Goal: Information Seeking & Learning: Learn about a topic

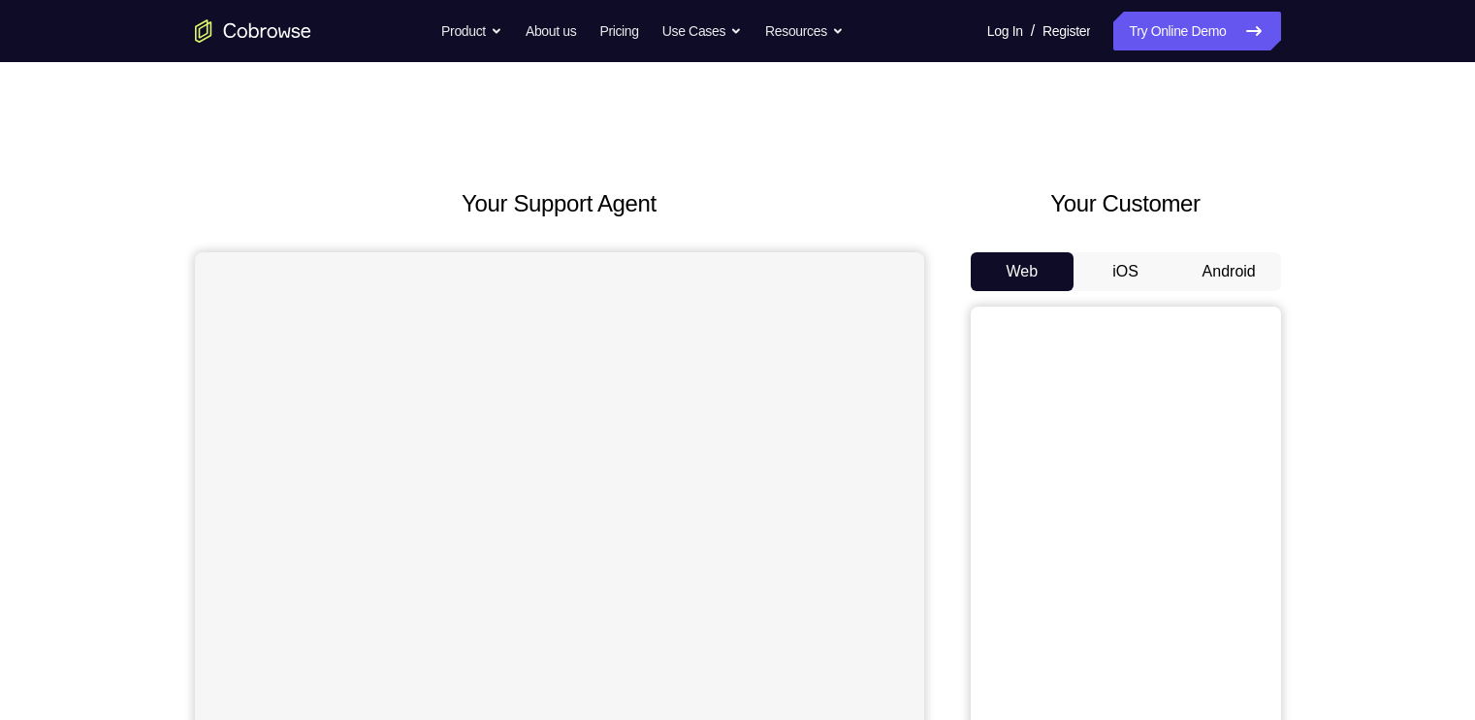
click at [1209, 272] on button "Android" at bounding box center [1230, 271] width 104 height 39
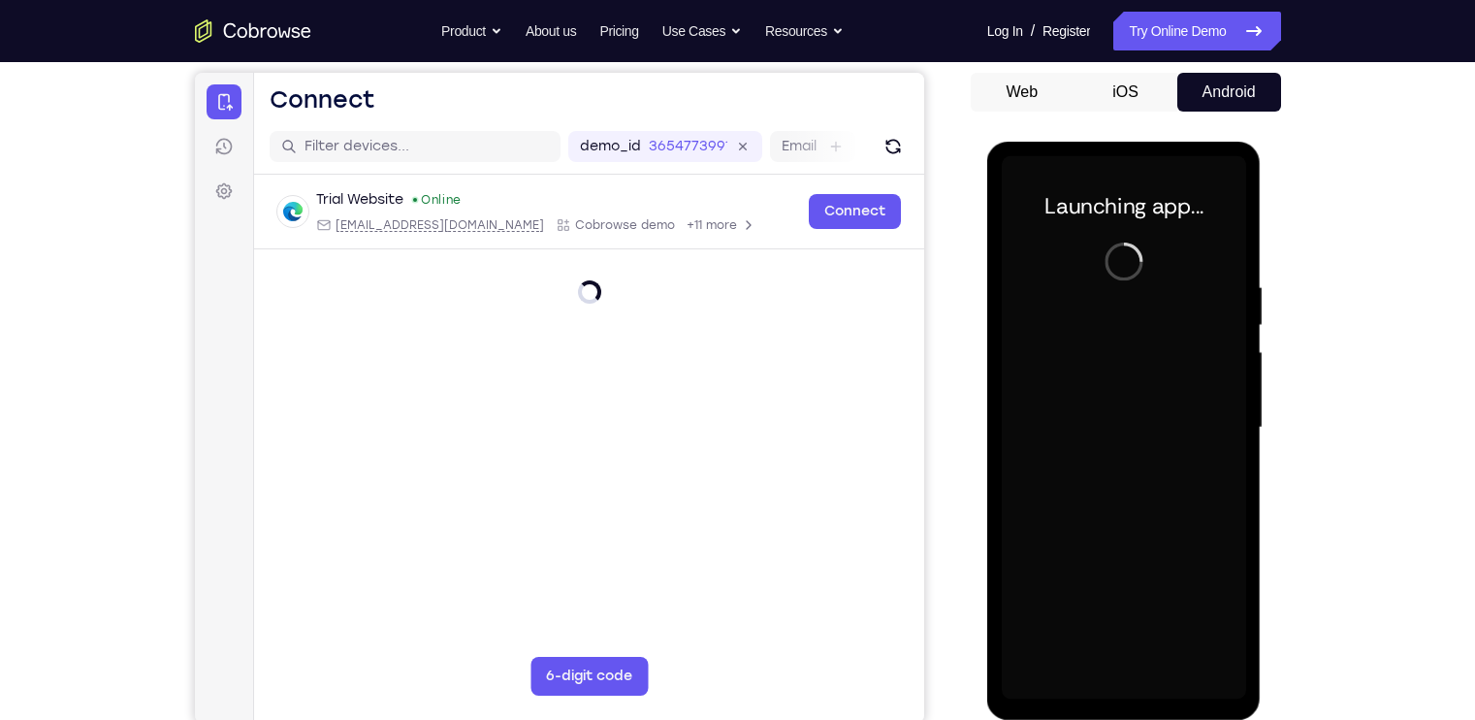
scroll to position [210, 0]
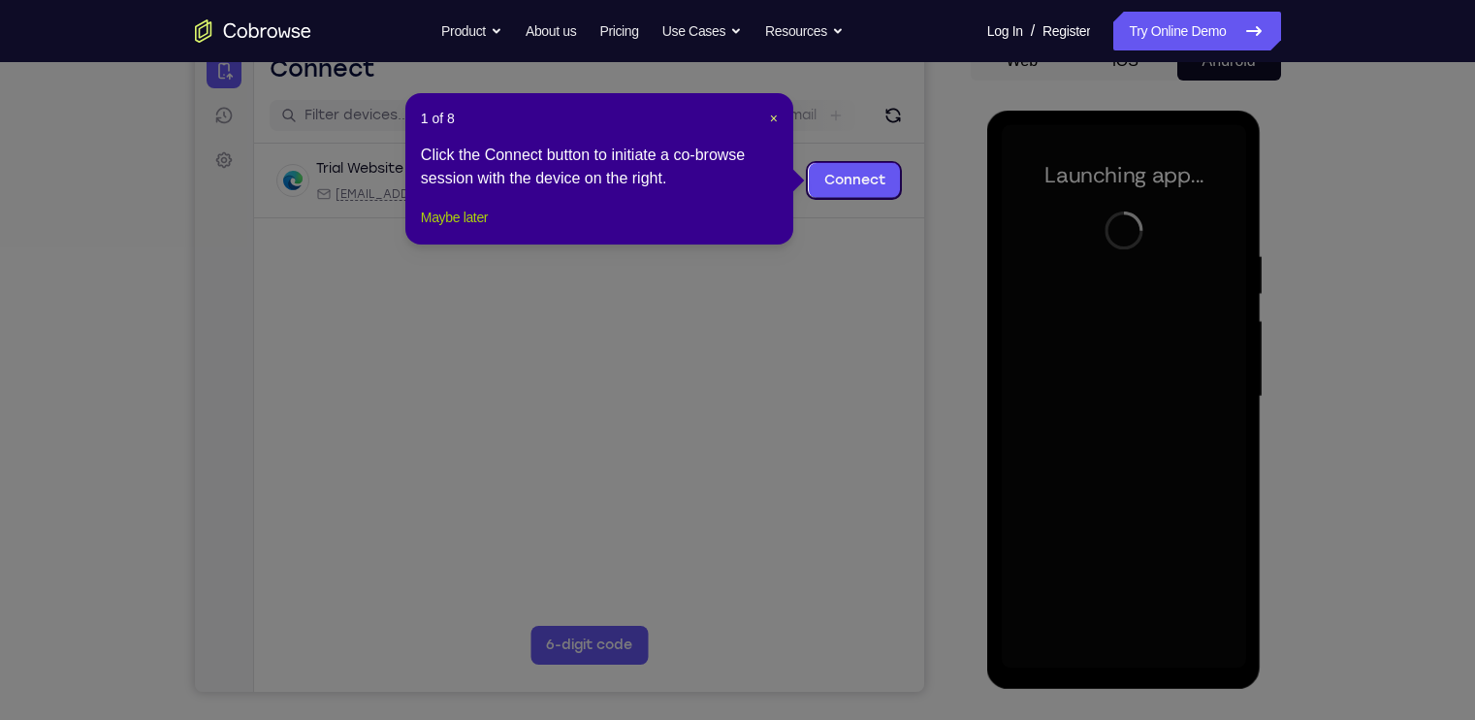
click at [454, 228] on button "Maybe later" at bounding box center [454, 217] width 67 height 23
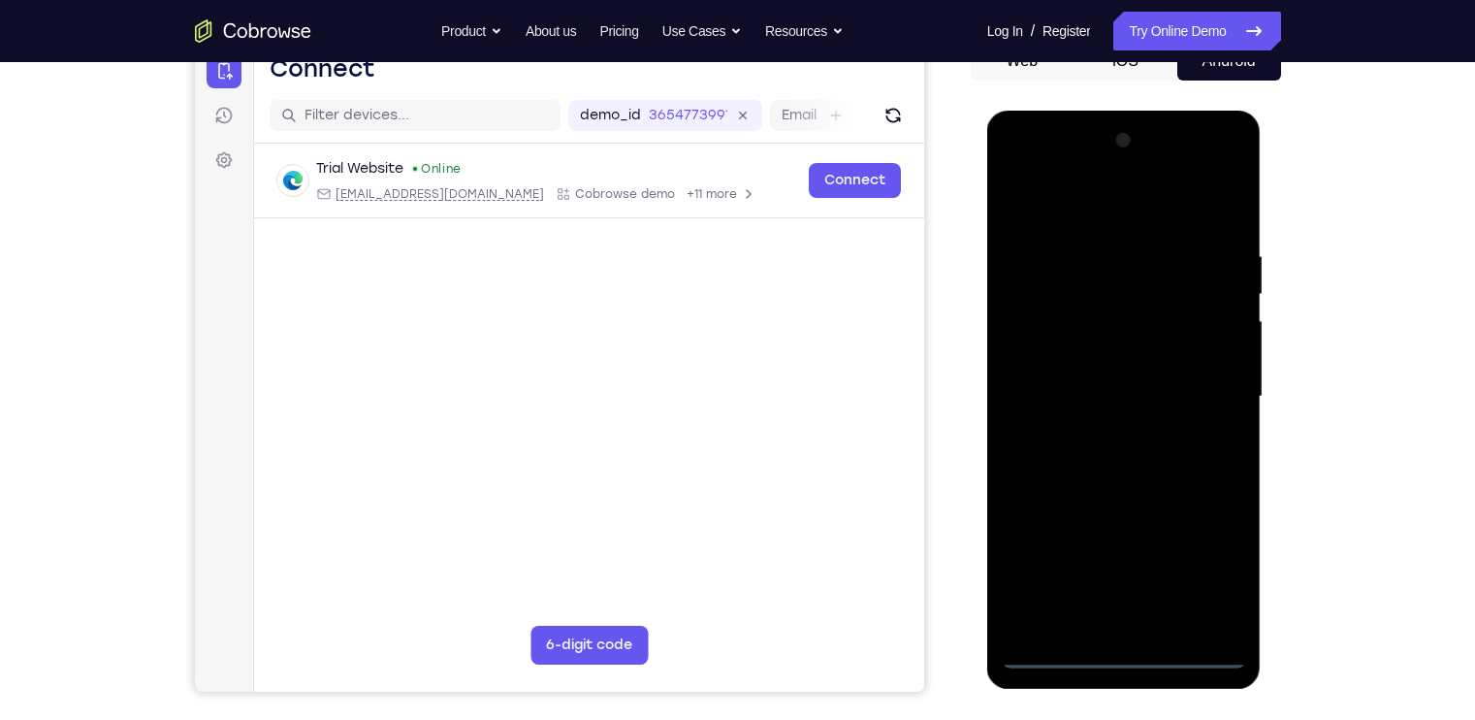
click at [1127, 645] on div at bounding box center [1124, 396] width 244 height 543
click at [1132, 654] on div at bounding box center [1124, 396] width 244 height 543
click at [1205, 559] on div at bounding box center [1124, 396] width 244 height 543
click at [1118, 197] on div at bounding box center [1124, 396] width 244 height 543
click at [1200, 395] on div at bounding box center [1124, 396] width 244 height 543
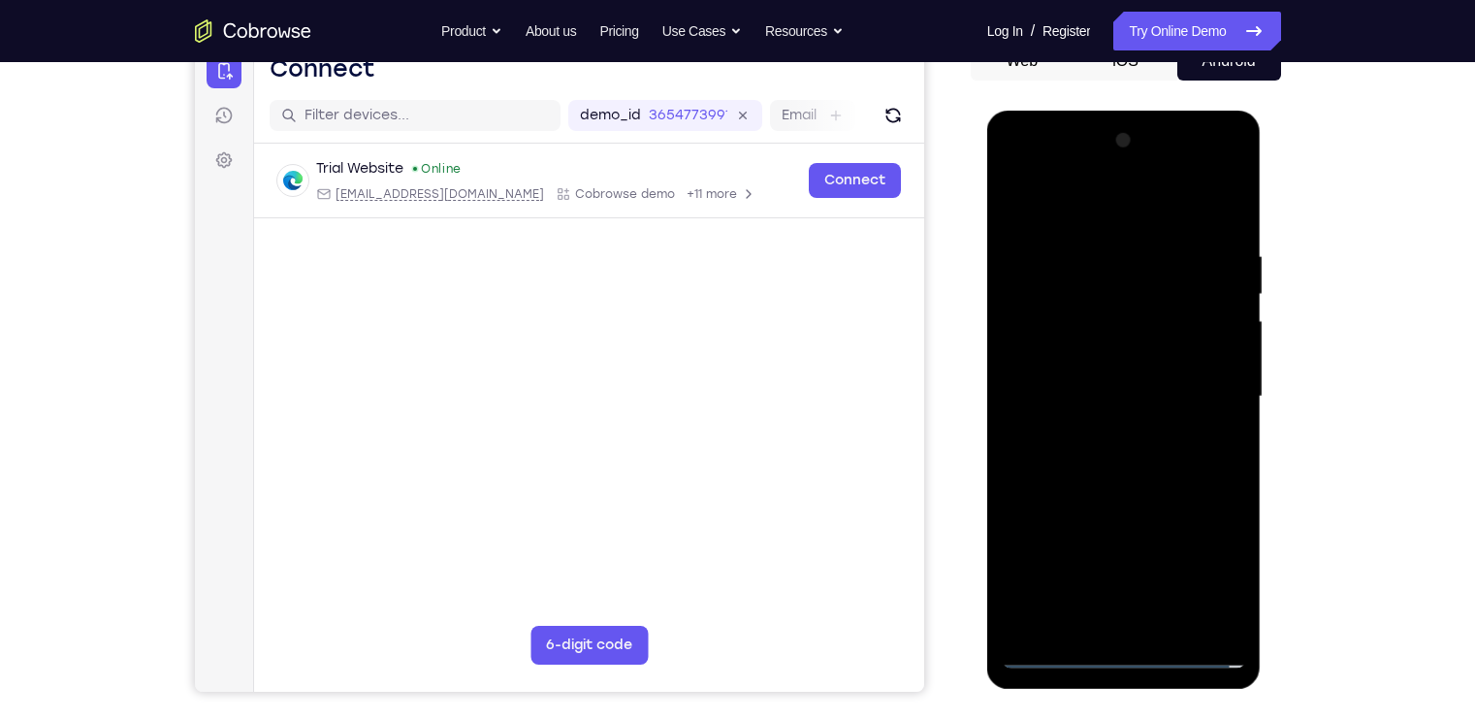
click at [1103, 432] on div at bounding box center [1124, 396] width 244 height 543
click at [1101, 376] on div at bounding box center [1124, 396] width 244 height 543
click at [1092, 347] on div at bounding box center [1124, 396] width 244 height 543
click at [1145, 391] on div at bounding box center [1124, 396] width 244 height 543
click at [1149, 464] on div at bounding box center [1124, 396] width 244 height 543
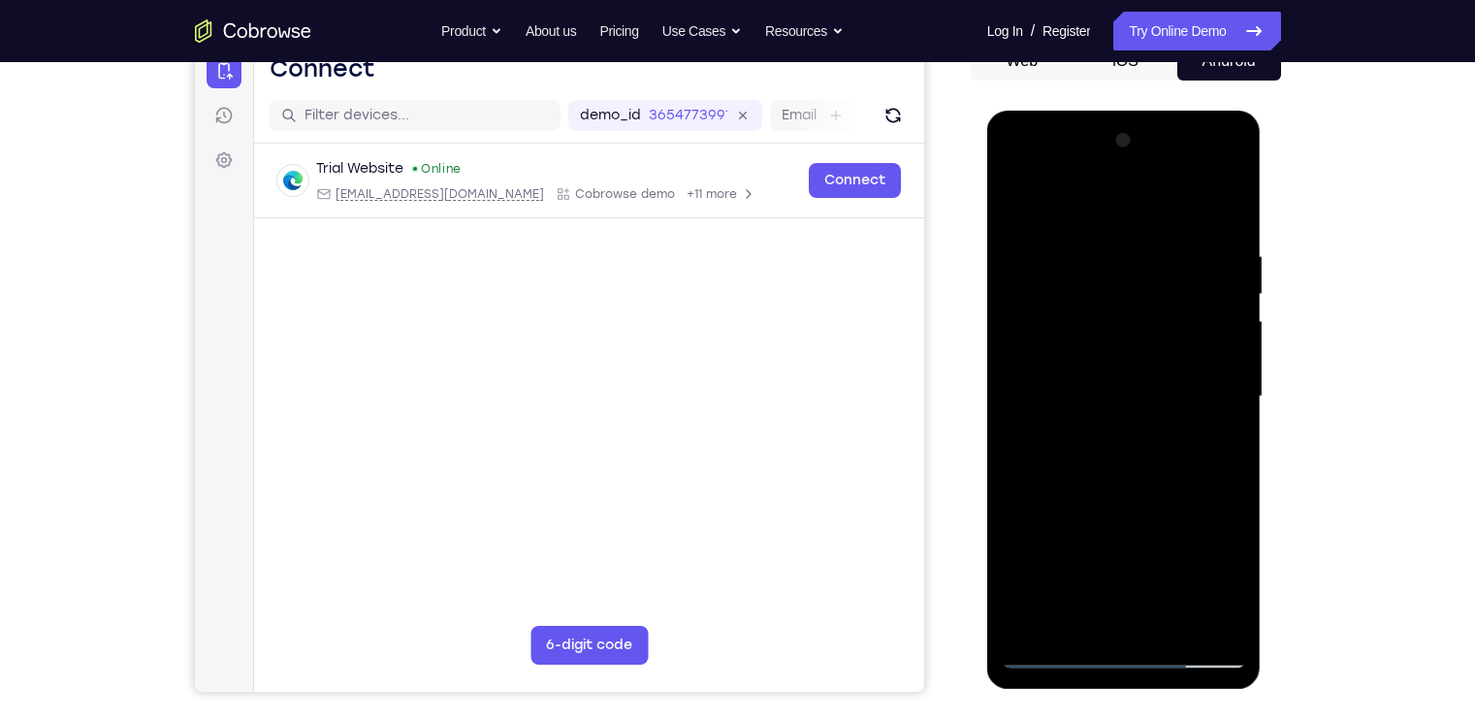
click at [1150, 452] on div at bounding box center [1124, 396] width 244 height 543
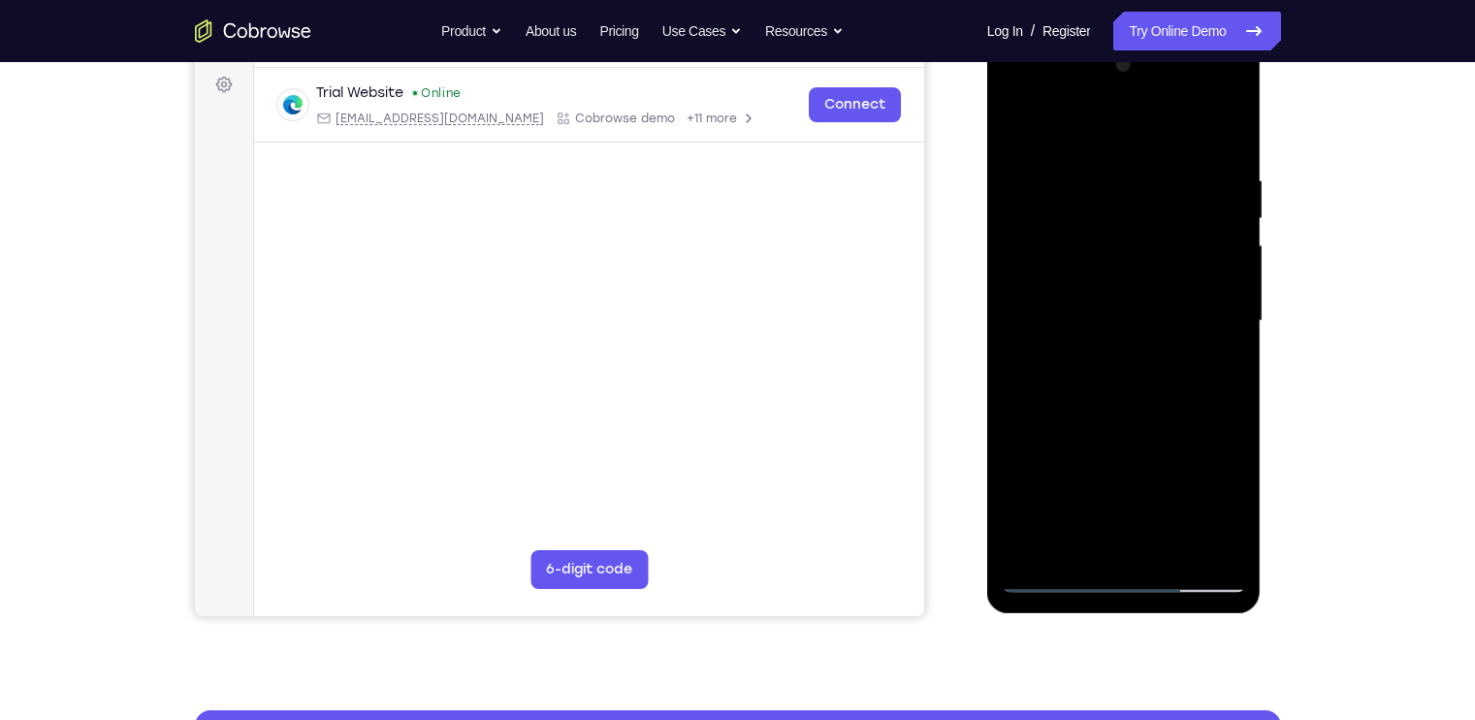
scroll to position [289, 0]
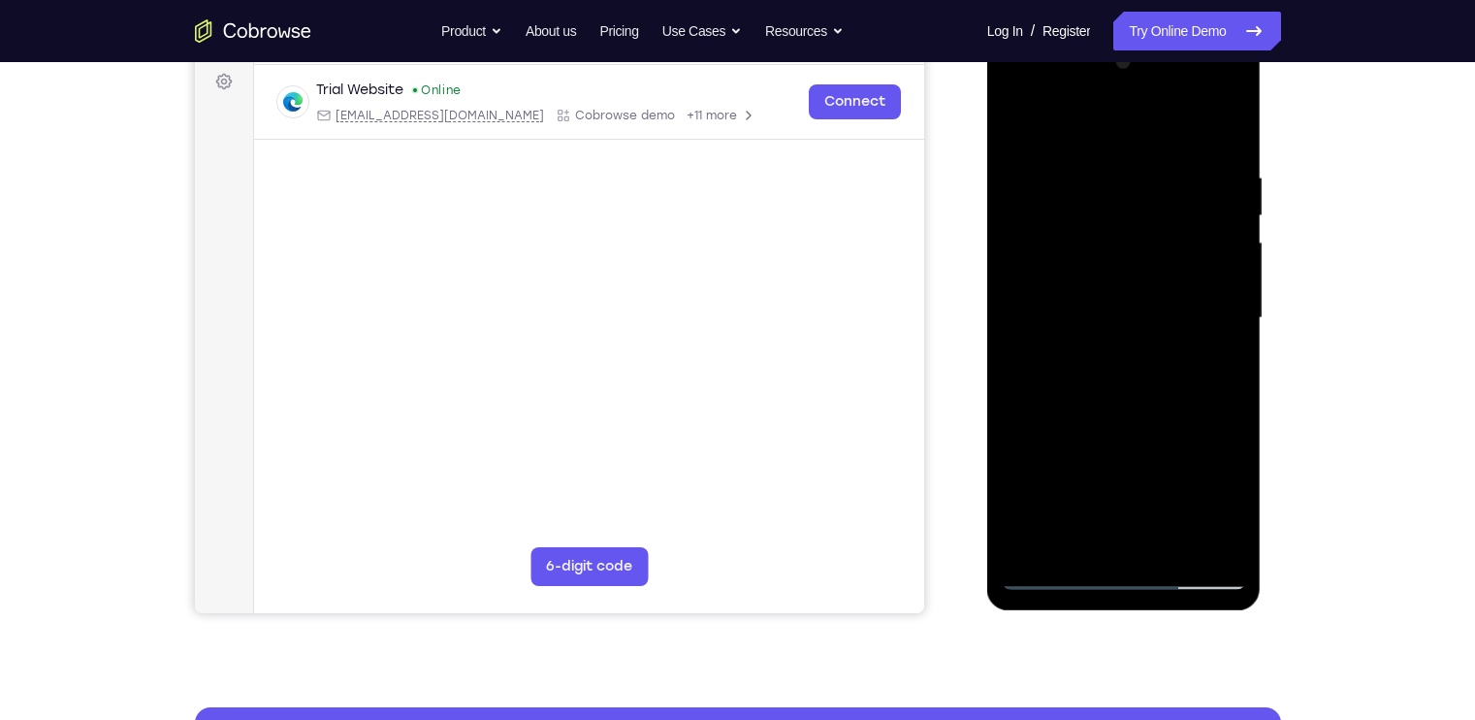
click at [1163, 396] on div at bounding box center [1124, 318] width 244 height 543
click at [1178, 547] on div at bounding box center [1124, 318] width 244 height 543
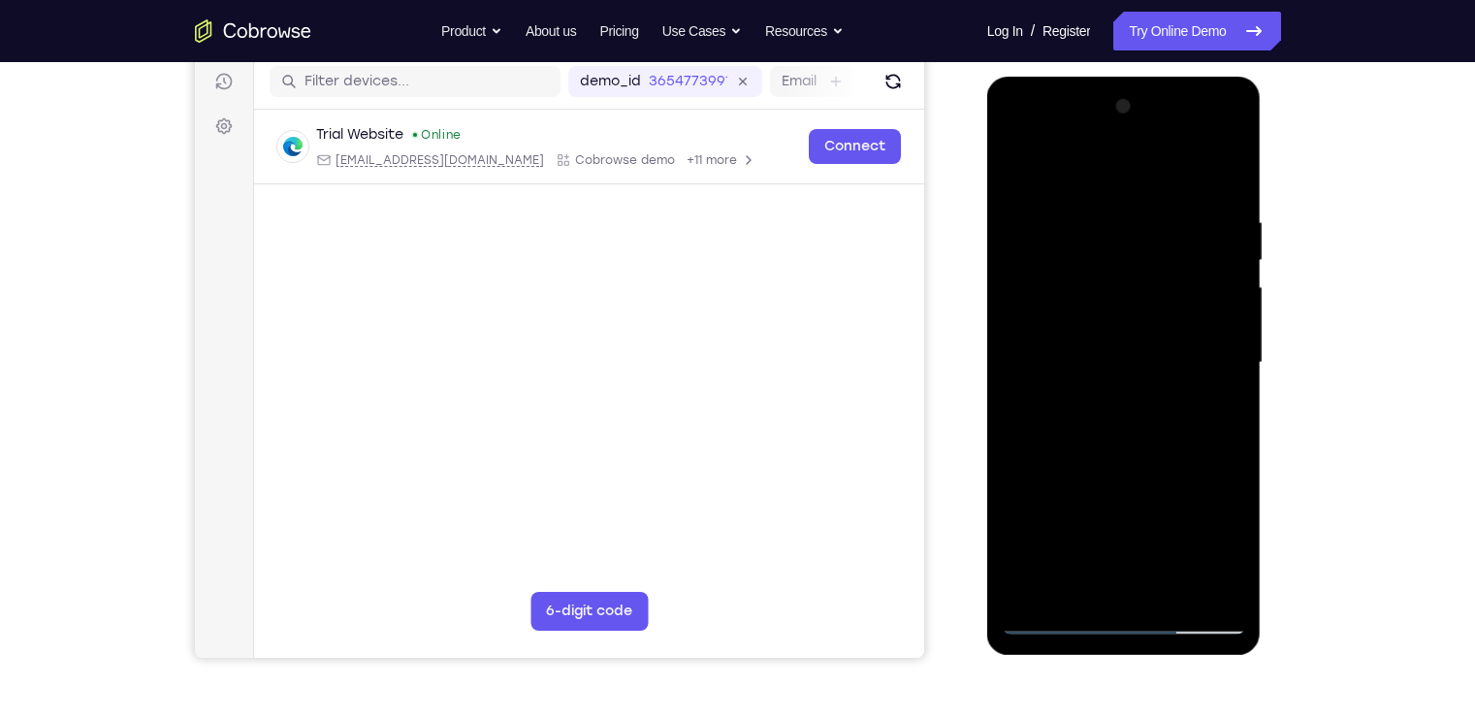
scroll to position [246, 0]
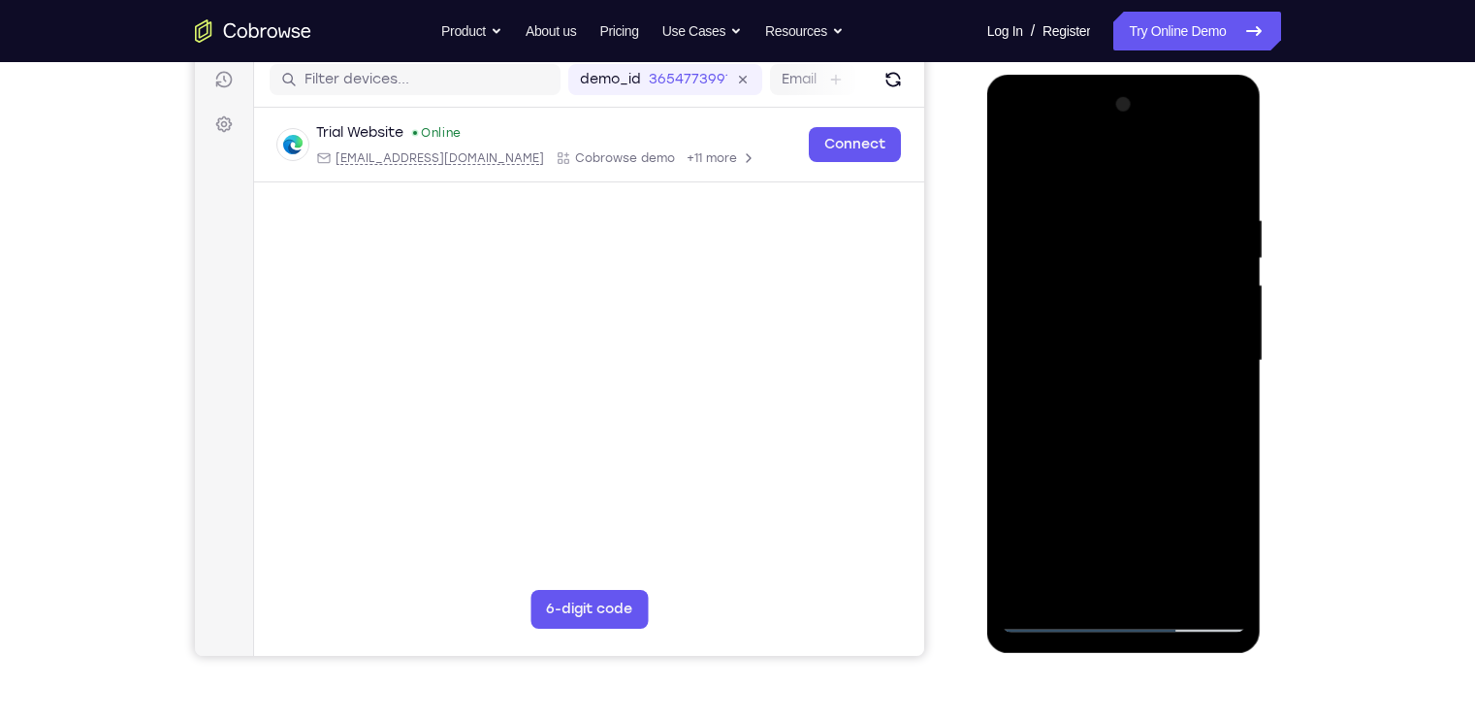
click at [1142, 468] on div at bounding box center [1124, 360] width 244 height 543
click at [1217, 316] on div at bounding box center [1124, 360] width 244 height 543
click at [1151, 257] on div at bounding box center [1124, 360] width 244 height 543
click at [1020, 169] on div at bounding box center [1124, 360] width 244 height 543
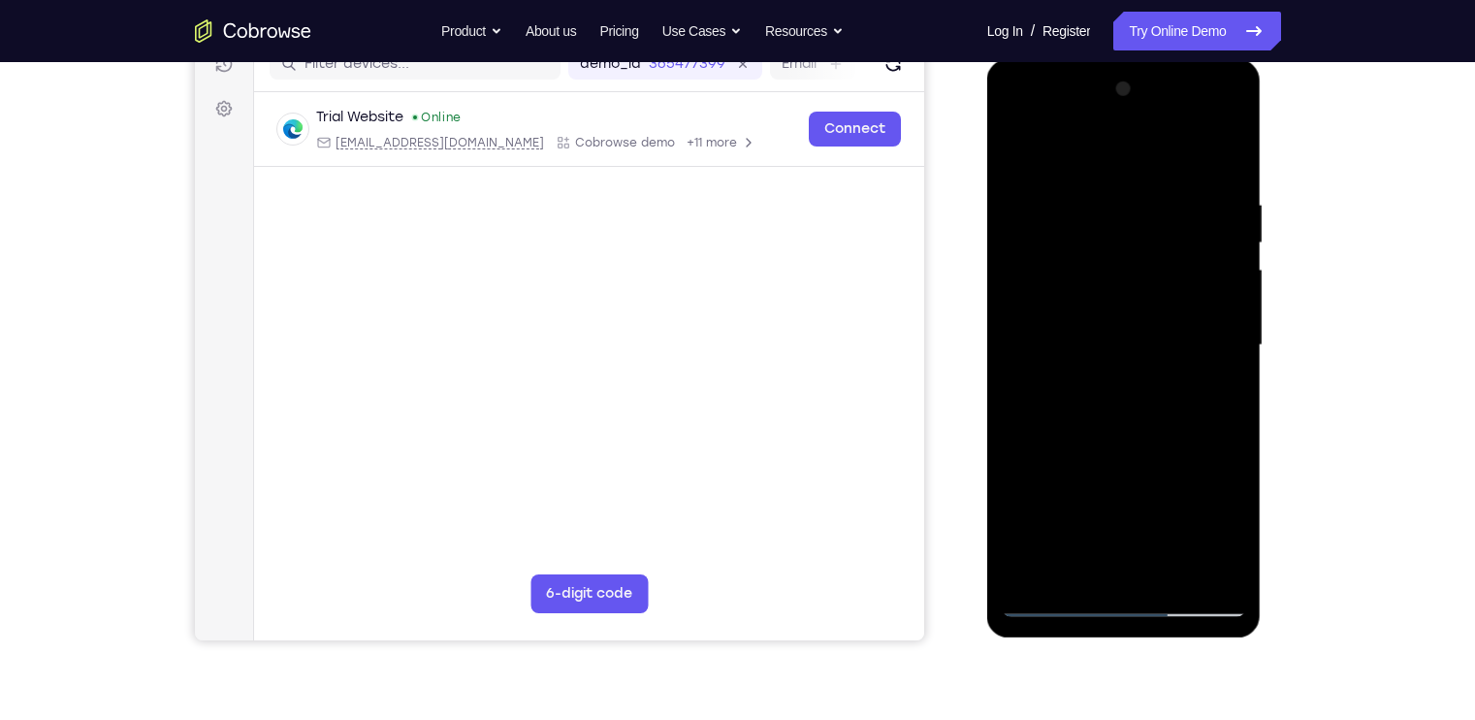
scroll to position [262, 0]
click at [1023, 147] on div at bounding box center [1124, 345] width 244 height 543
click at [1106, 203] on div at bounding box center [1124, 345] width 244 height 543
click at [1226, 150] on div at bounding box center [1124, 345] width 244 height 543
click at [1152, 185] on div at bounding box center [1124, 345] width 244 height 543
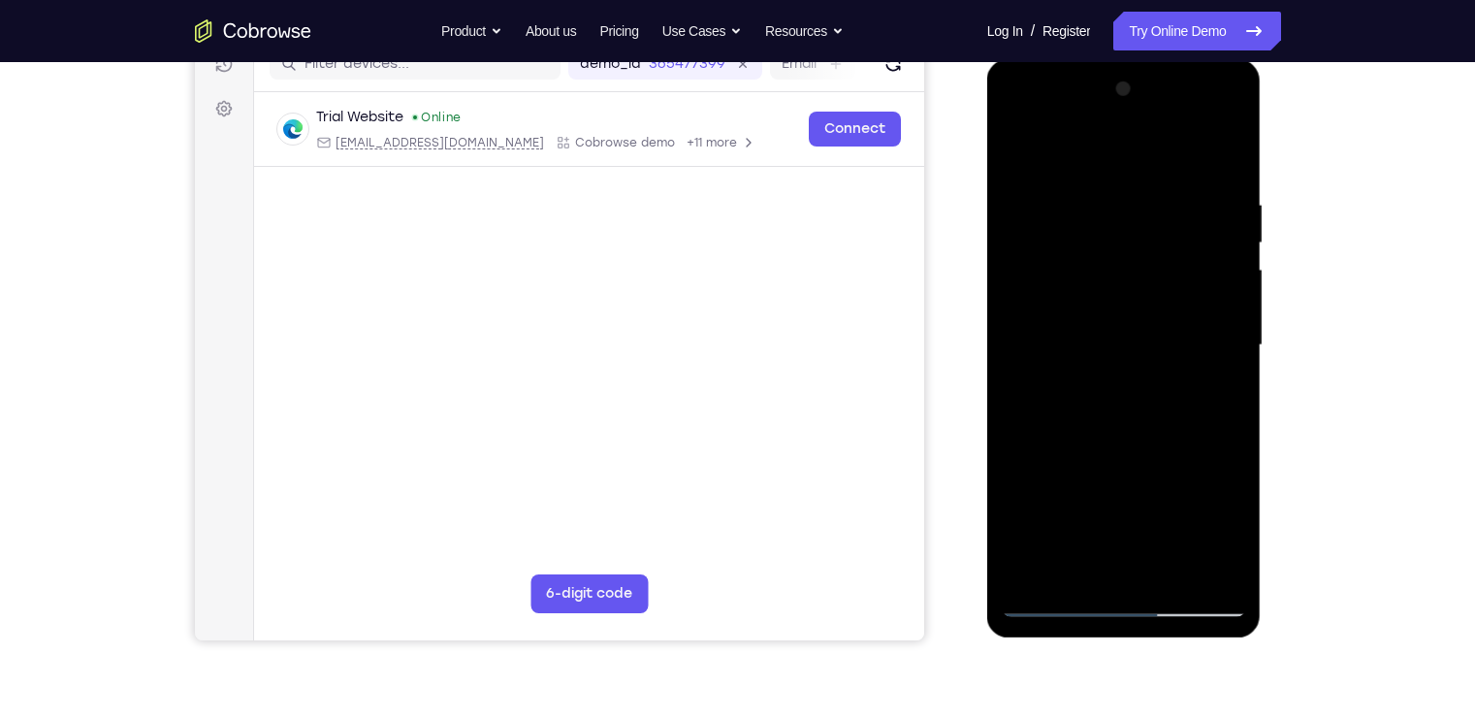
click at [1236, 191] on div at bounding box center [1124, 345] width 244 height 543
click at [1216, 148] on div at bounding box center [1124, 345] width 244 height 543
drag, startPoint x: 1220, startPoint y: 189, endPoint x: 1128, endPoint y: 207, distance: 93.8
click at [1128, 207] on div at bounding box center [1124, 345] width 244 height 543
drag, startPoint x: 1191, startPoint y: 185, endPoint x: 1032, endPoint y: 208, distance: 160.6
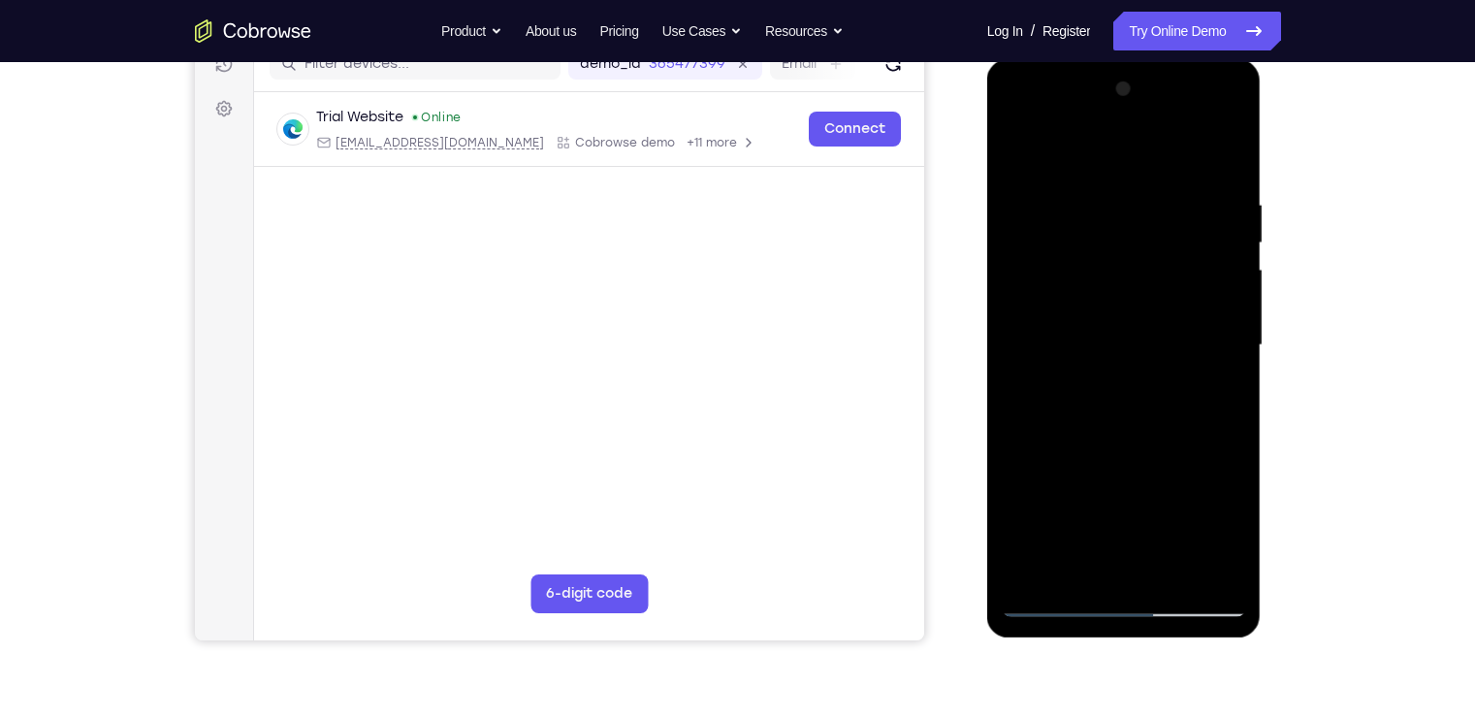
click at [1032, 208] on div at bounding box center [1124, 345] width 244 height 543
click at [1233, 147] on div at bounding box center [1124, 345] width 244 height 543
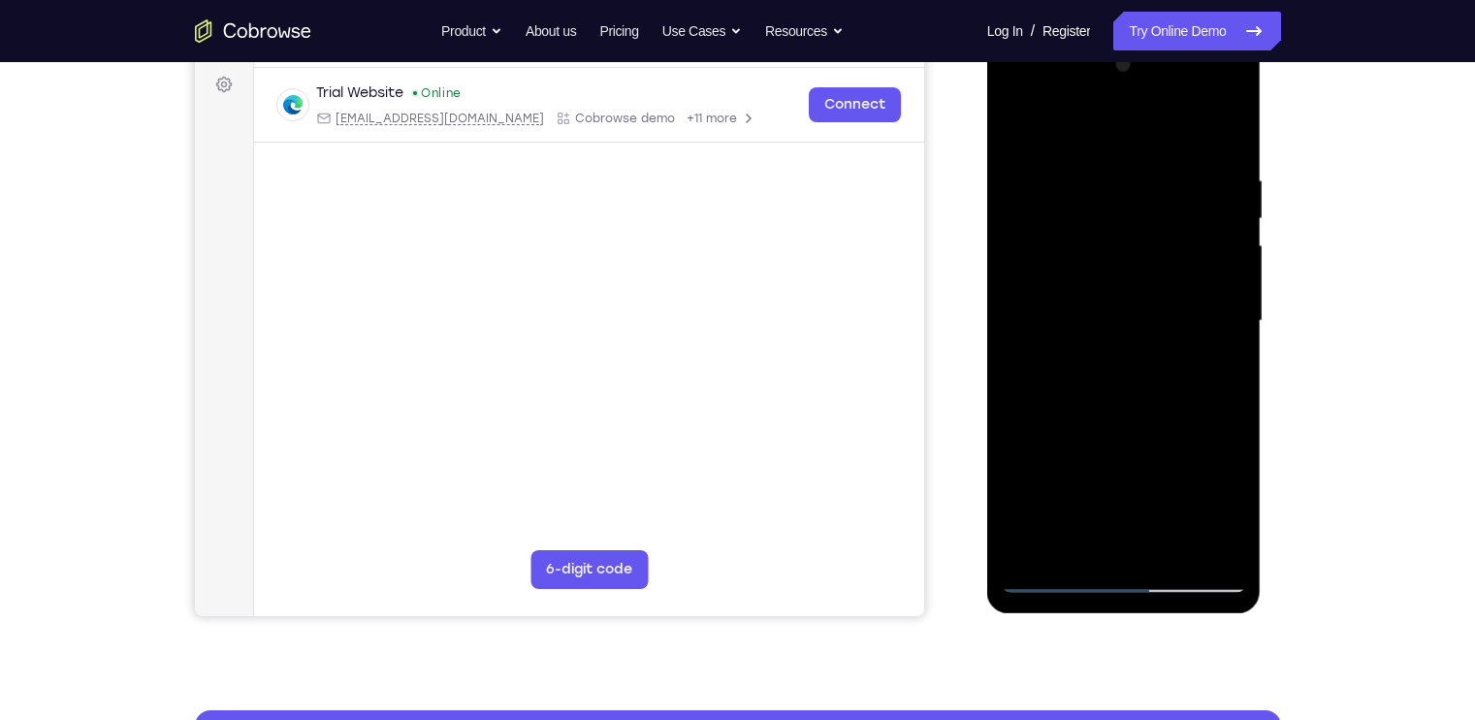
scroll to position [203, 0]
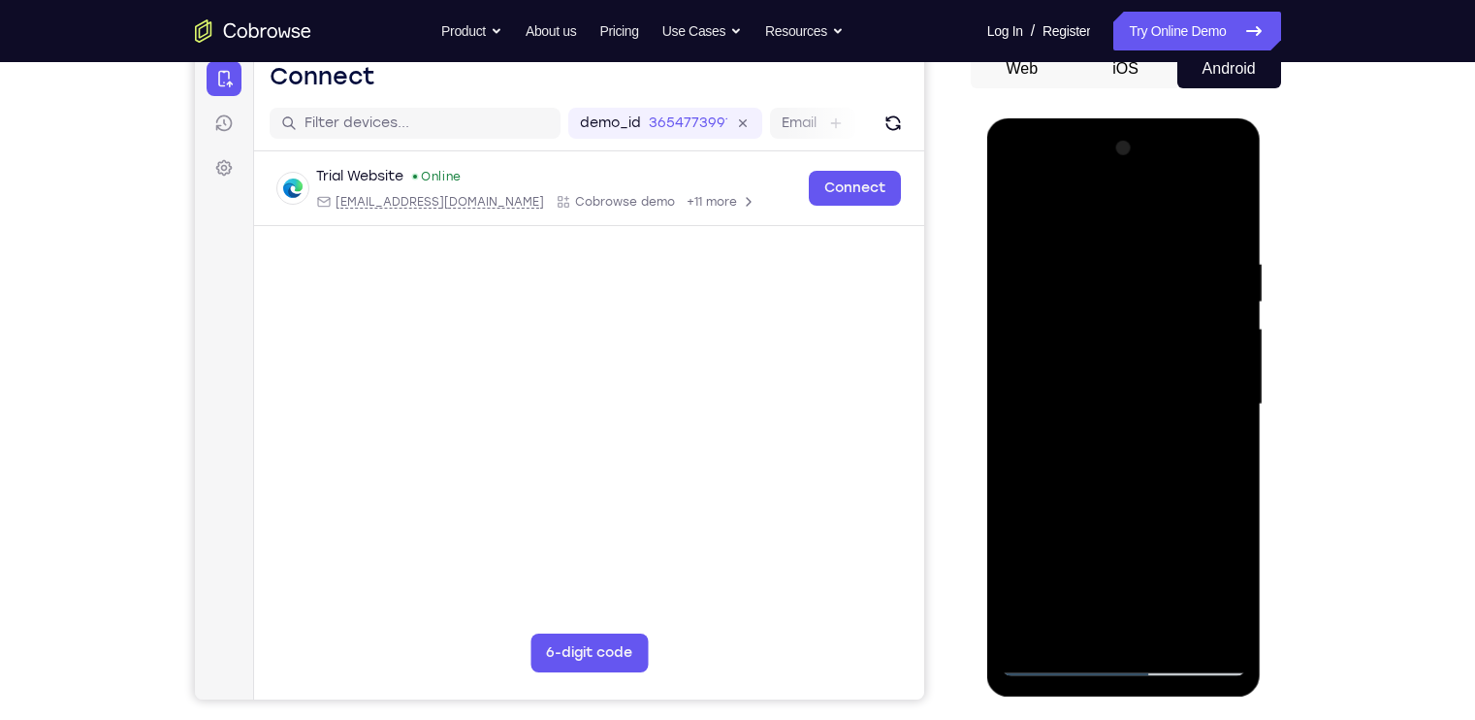
click at [1178, 633] on div at bounding box center [1124, 404] width 244 height 543
click at [1054, 654] on div at bounding box center [1124, 404] width 244 height 543
click at [1054, 657] on div at bounding box center [1124, 404] width 244 height 543
click at [1214, 628] on div at bounding box center [1124, 404] width 244 height 543
click at [1176, 628] on div at bounding box center [1124, 404] width 244 height 543
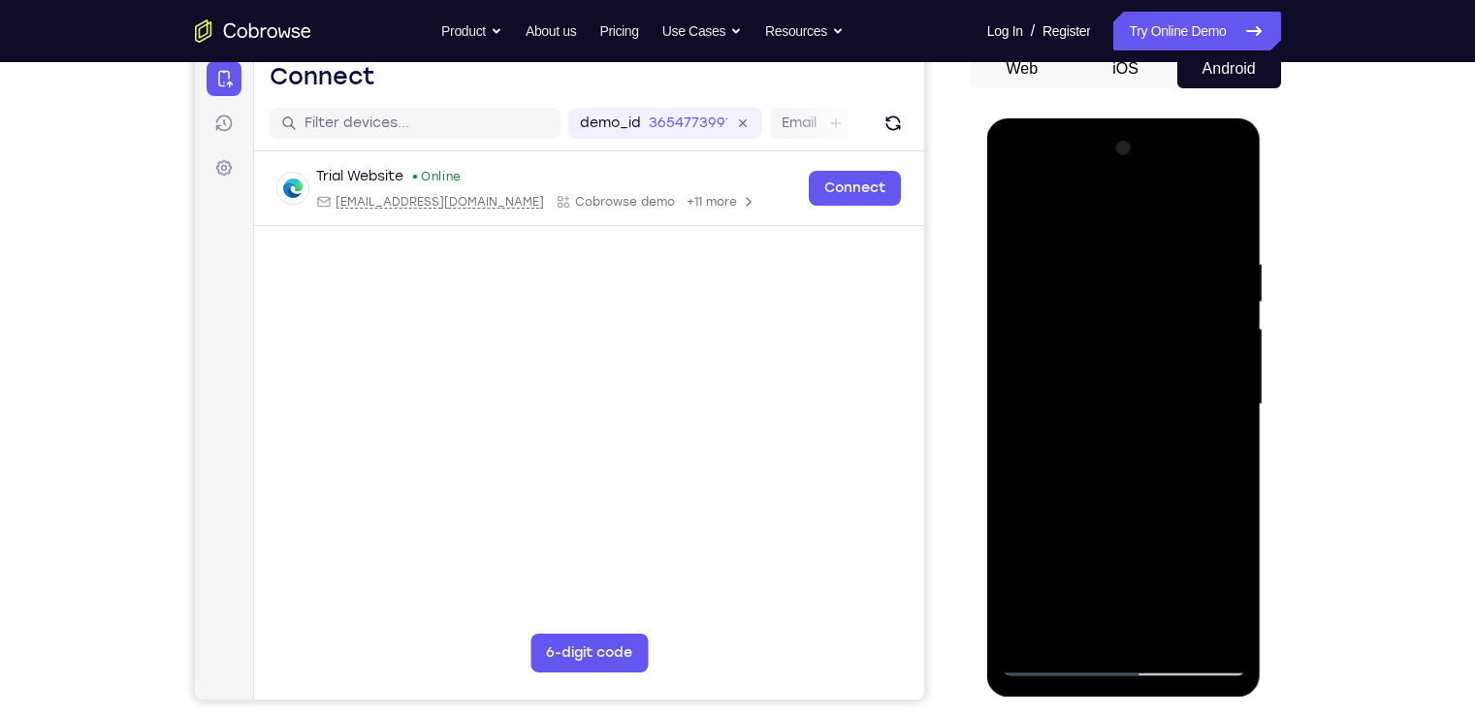
click at [1115, 378] on div at bounding box center [1124, 404] width 244 height 543
click at [1145, 393] on div at bounding box center [1124, 404] width 244 height 543
click at [1017, 201] on div at bounding box center [1124, 404] width 244 height 543
click at [1176, 622] on div at bounding box center [1124, 404] width 244 height 543
click at [1143, 405] on div at bounding box center [1124, 404] width 244 height 543
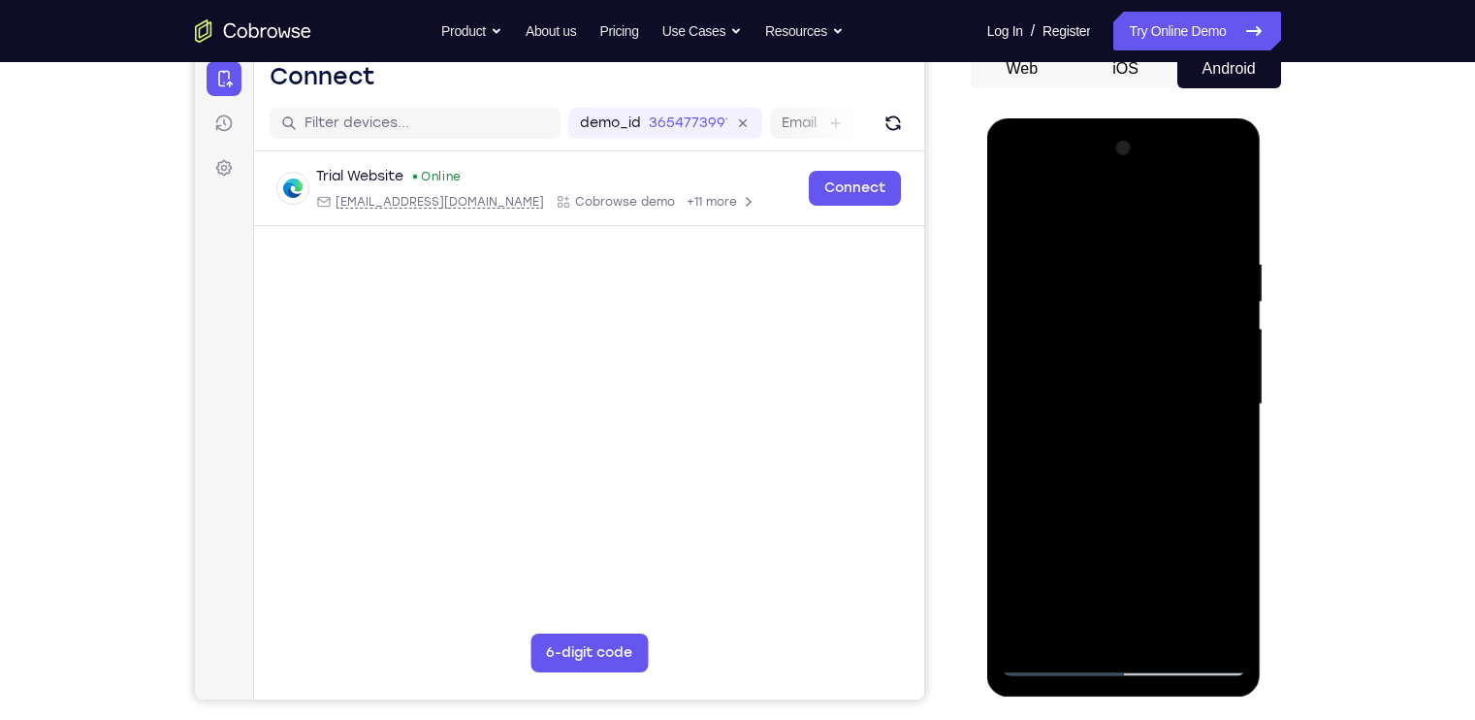
drag, startPoint x: 1188, startPoint y: 376, endPoint x: 1217, endPoint y: 455, distance: 83.8
click at [1217, 455] on div at bounding box center [1124, 404] width 244 height 543
drag, startPoint x: 1217, startPoint y: 455, endPoint x: 1234, endPoint y: 529, distance: 75.5
click at [1234, 529] on div at bounding box center [1124, 404] width 244 height 543
click at [1228, 179] on div at bounding box center [1124, 404] width 244 height 543
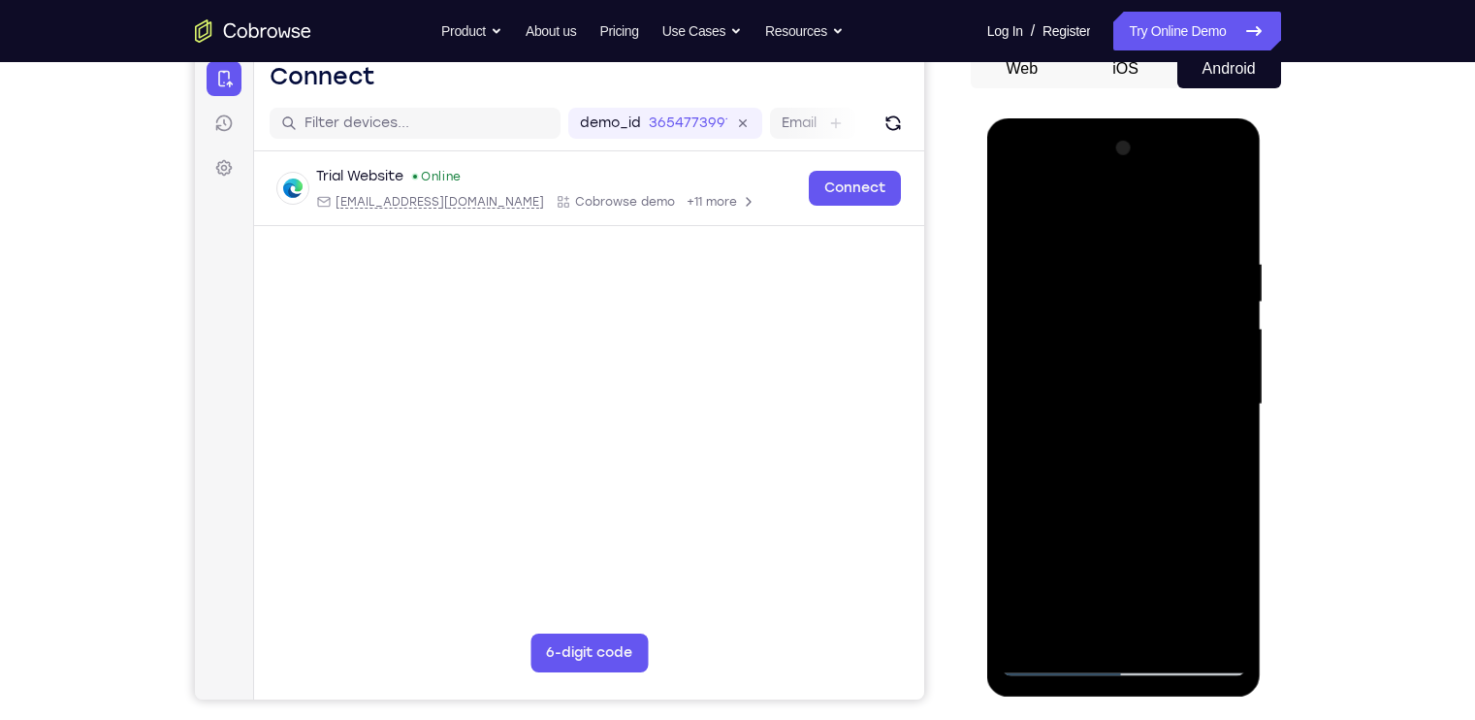
click at [1160, 545] on div at bounding box center [1124, 404] width 244 height 543
drag, startPoint x: 1045, startPoint y: 360, endPoint x: 1089, endPoint y: 564, distance: 208.5
click at [1089, 564] on div at bounding box center [1124, 404] width 244 height 543
click at [1218, 203] on div at bounding box center [1124, 404] width 244 height 543
click at [1214, 440] on div at bounding box center [1124, 404] width 244 height 543
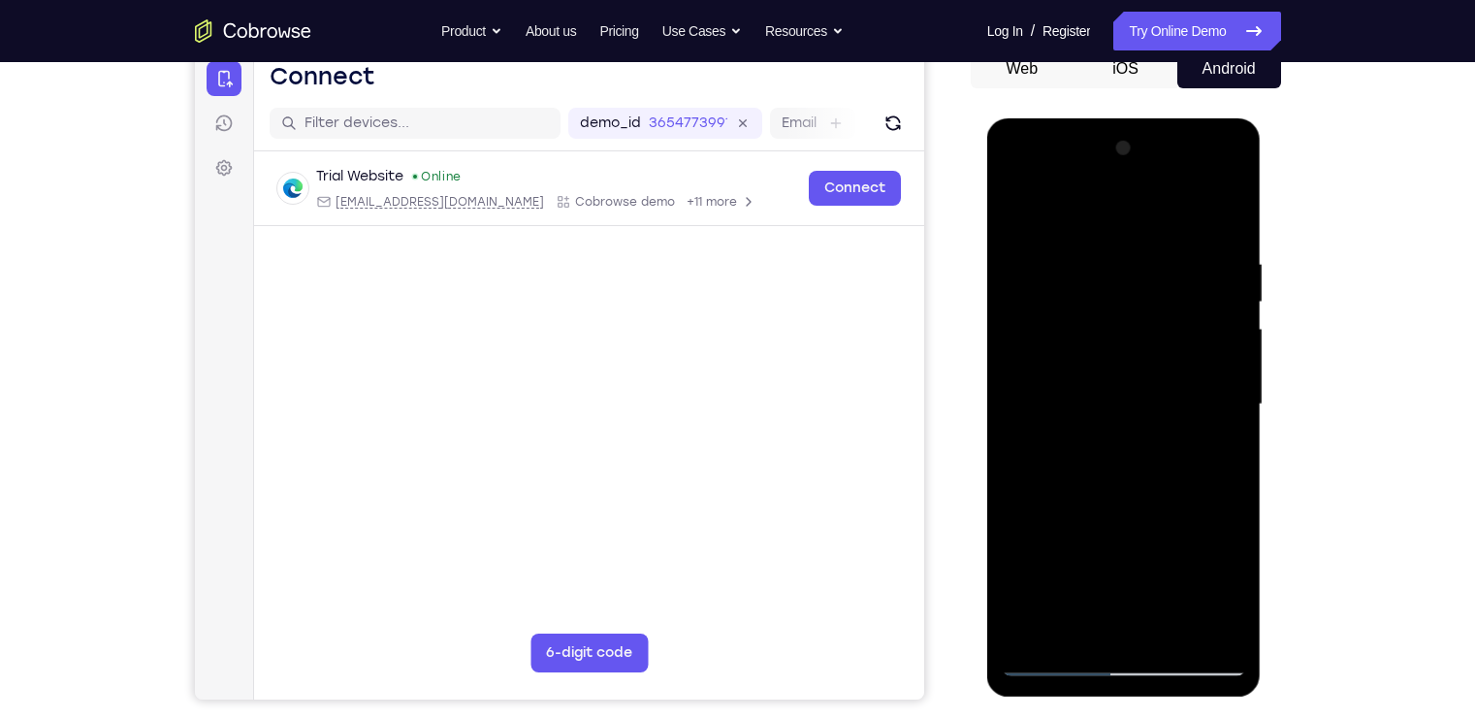
click at [1172, 390] on div at bounding box center [1124, 404] width 244 height 543
click at [1229, 178] on div at bounding box center [1124, 404] width 244 height 543
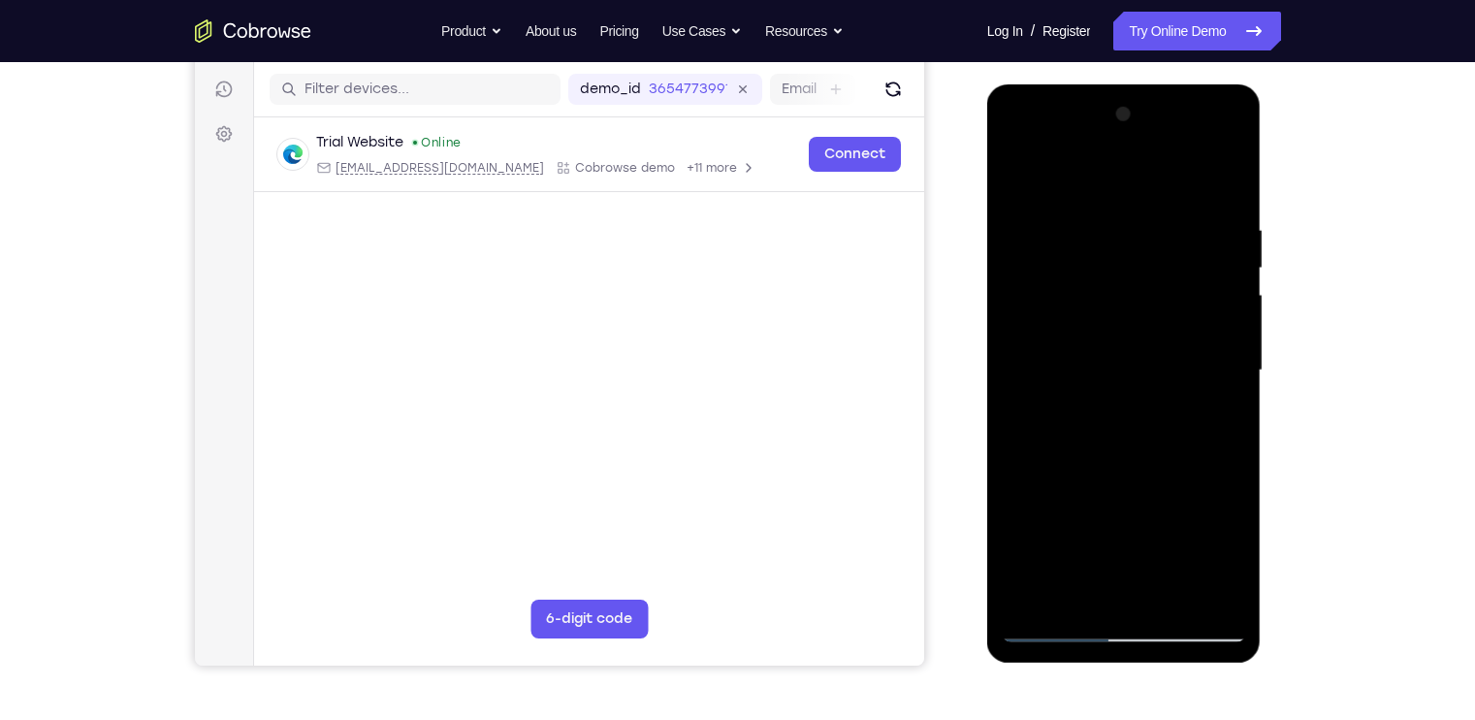
scroll to position [257, 0]
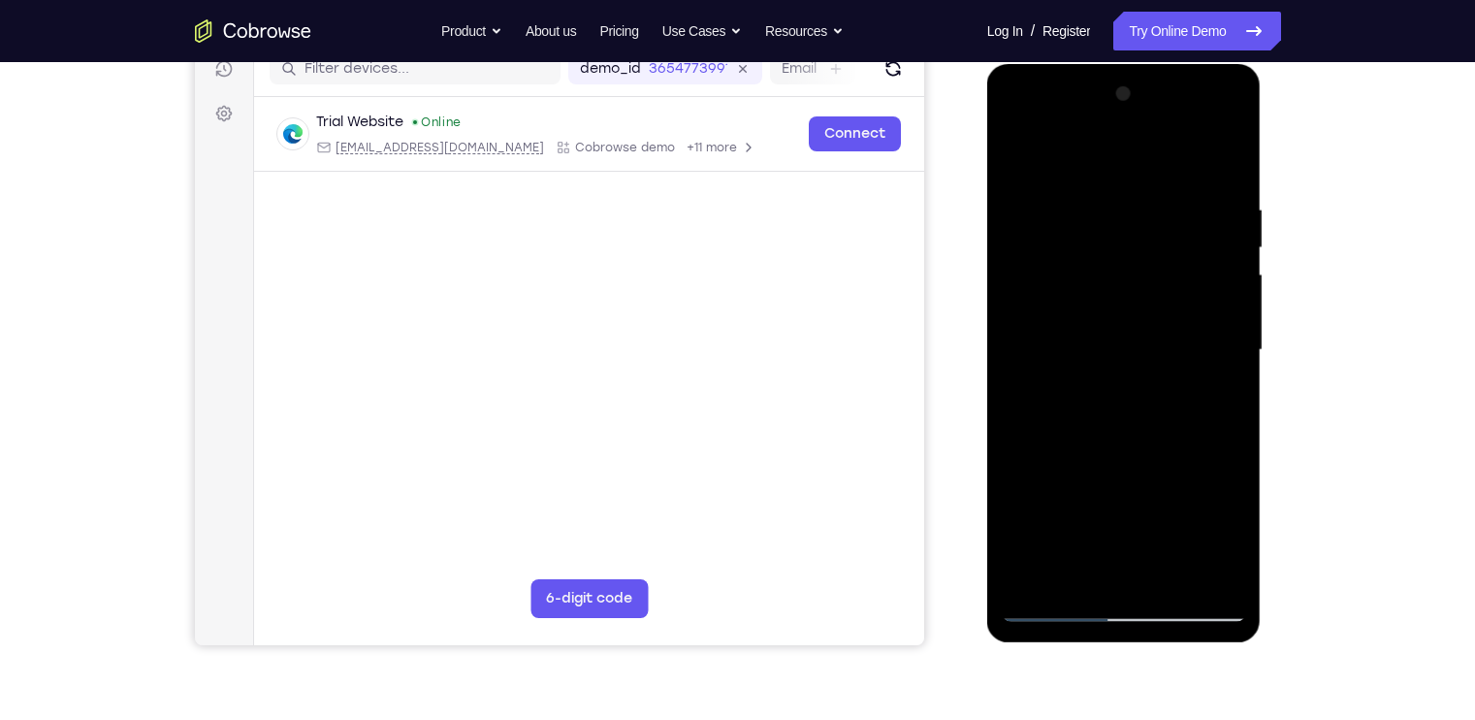
click at [1192, 493] on div at bounding box center [1124, 350] width 244 height 543
click at [1202, 403] on div at bounding box center [1124, 350] width 244 height 543
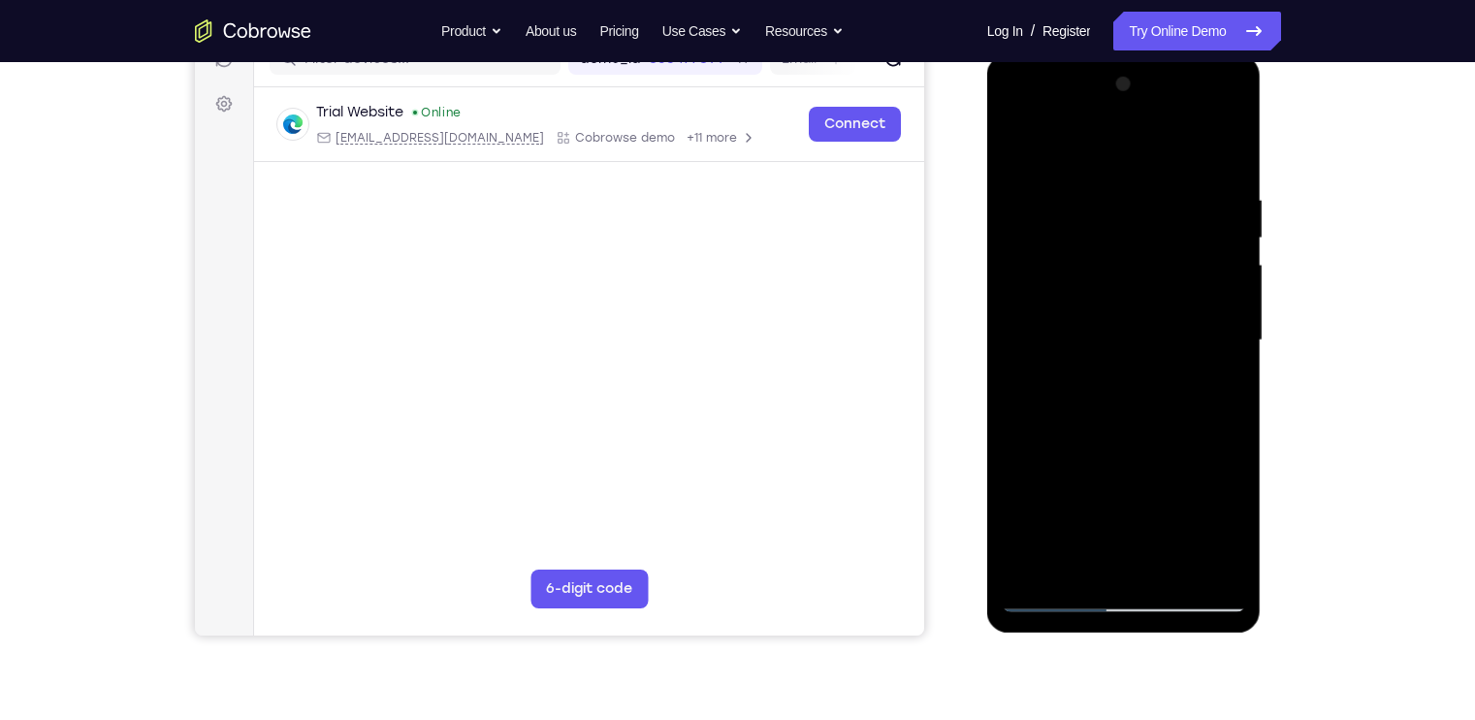
scroll to position [270, 0]
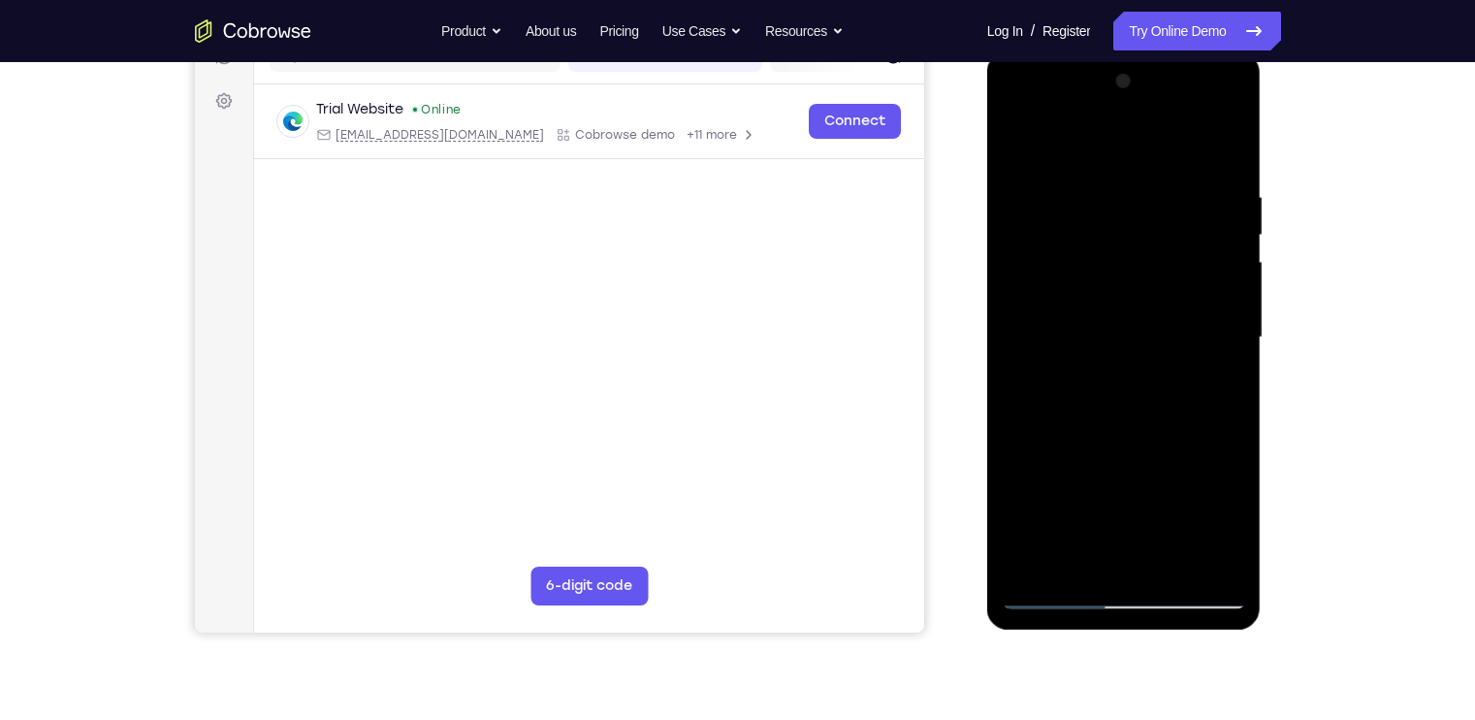
click at [1212, 384] on div at bounding box center [1124, 337] width 244 height 543
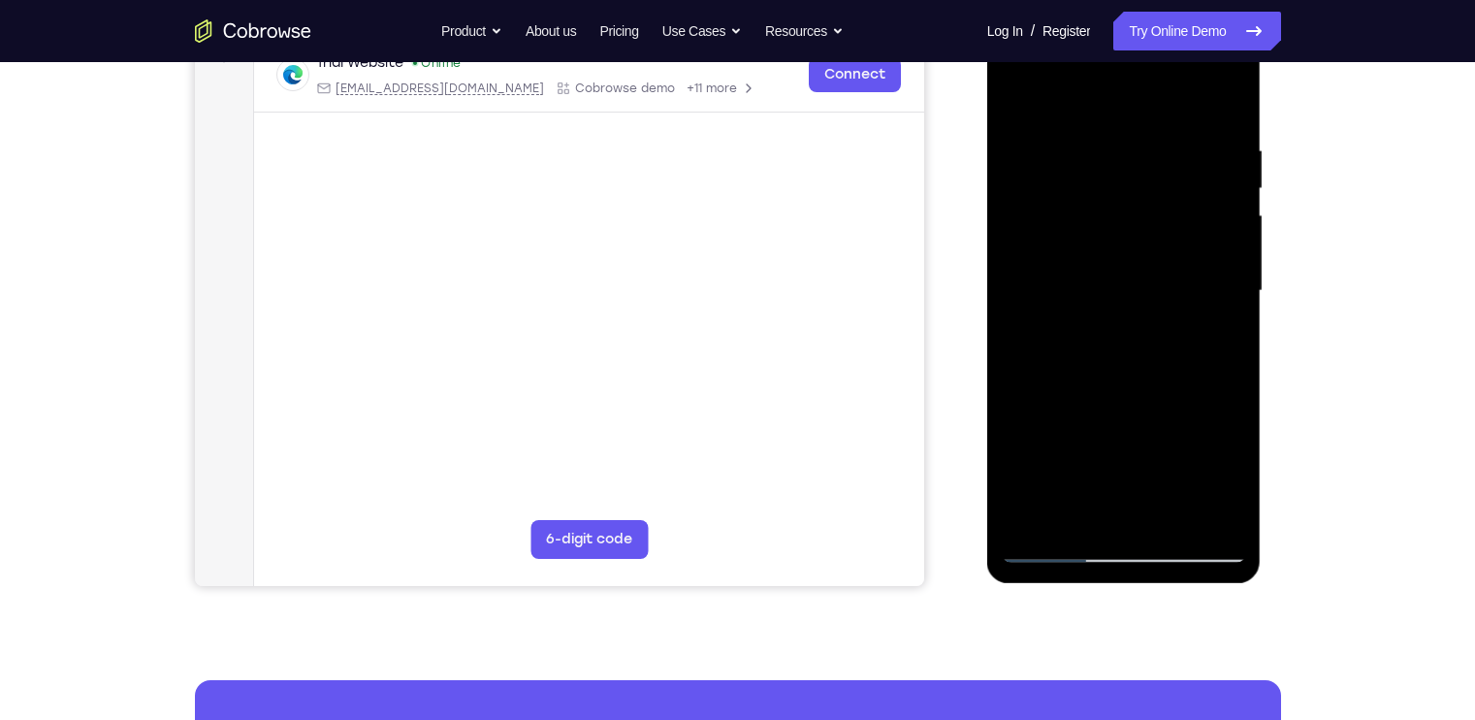
scroll to position [252, 0]
